Goal: Task Accomplishment & Management: Complete application form

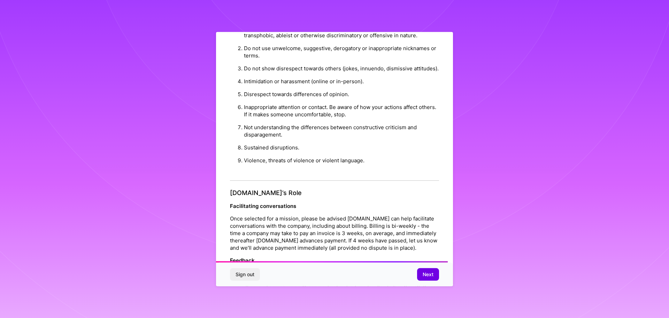
scroll to position [754, 0]
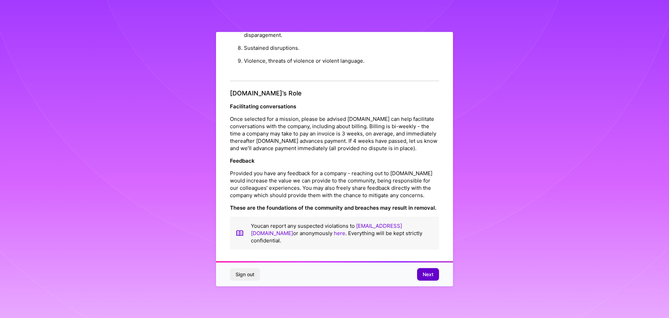
click at [427, 274] on span "Next" at bounding box center [428, 274] width 11 height 7
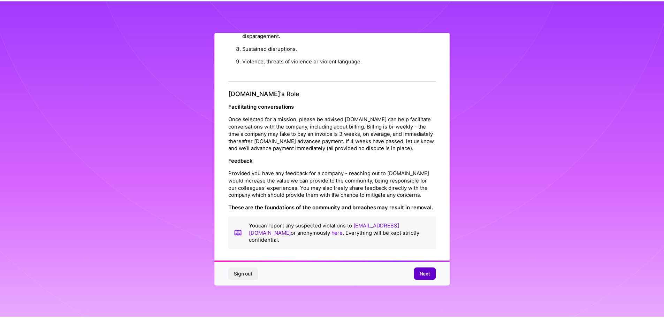
scroll to position [0, 0]
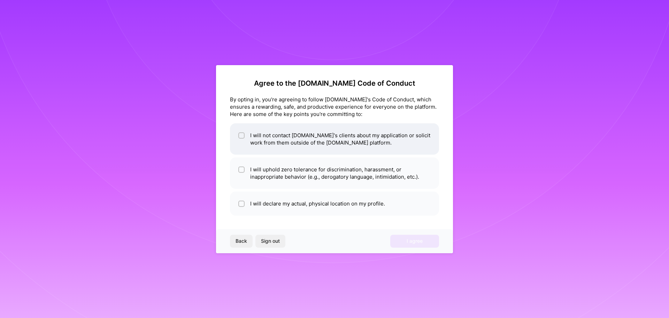
click at [246, 139] on li "I will not contact [DOMAIN_NAME]'s clients about my application or solicit work…" at bounding box center [334, 138] width 209 height 31
checkbox input "true"
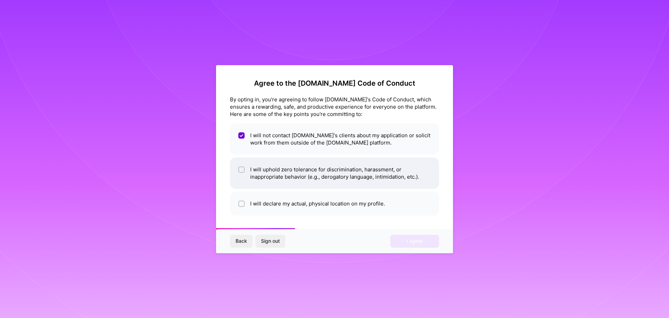
click at [244, 178] on span at bounding box center [241, 173] width 6 height 15
checkbox input "true"
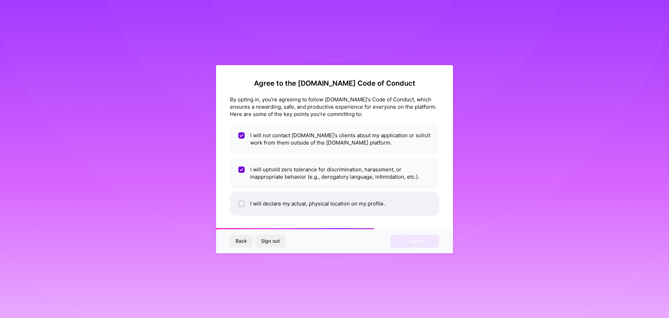
click at [246, 198] on li "I will declare my actual, physical location on my profile." at bounding box center [334, 204] width 209 height 24
checkbox input "true"
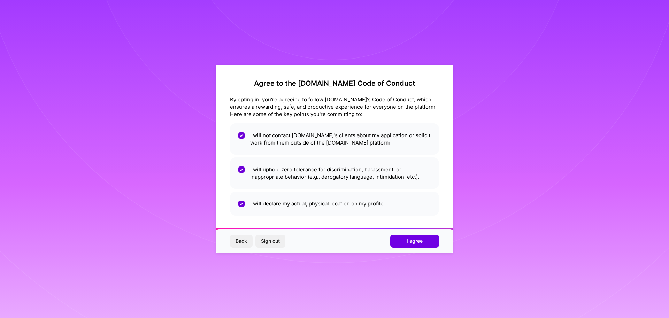
click at [396, 237] on button "I agree" at bounding box center [414, 241] width 49 height 13
